Goal: Task Accomplishment & Management: Use online tool/utility

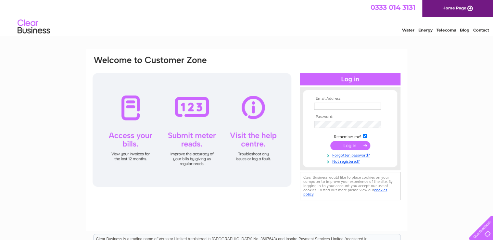
type input "[PERSON_NAME][EMAIL_ADDRESS][DOMAIN_NAME]"
click at [351, 143] on input "submit" at bounding box center [350, 145] width 40 height 9
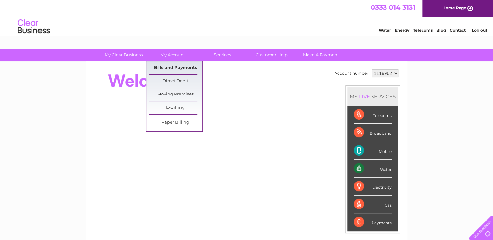
click at [165, 65] on link "Bills and Payments" at bounding box center [176, 67] width 54 height 13
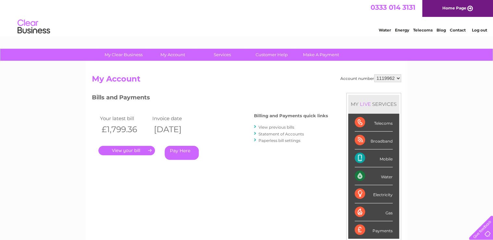
click at [134, 149] on link "." at bounding box center [126, 150] width 57 height 9
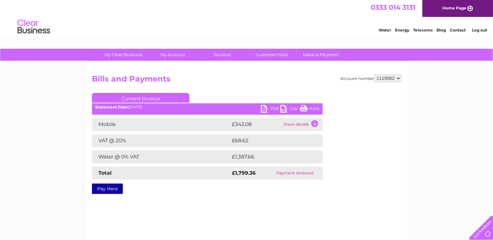
click at [270, 109] on link "PDF" at bounding box center [270, 109] width 19 height 9
click at [484, 30] on link "Log out" at bounding box center [479, 30] width 15 height 5
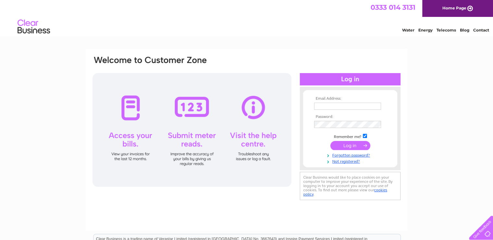
type input "marlyn@kinnordy.com"
click at [354, 146] on input "submit" at bounding box center [350, 145] width 40 height 9
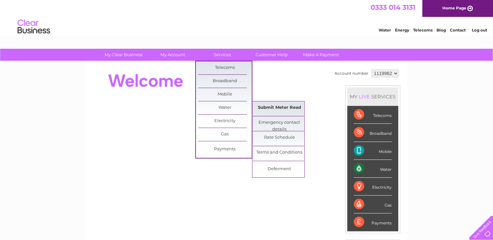
click at [270, 108] on link "Submit Meter Read" at bounding box center [280, 107] width 54 height 13
